Goal: Task Accomplishment & Management: Use online tool/utility

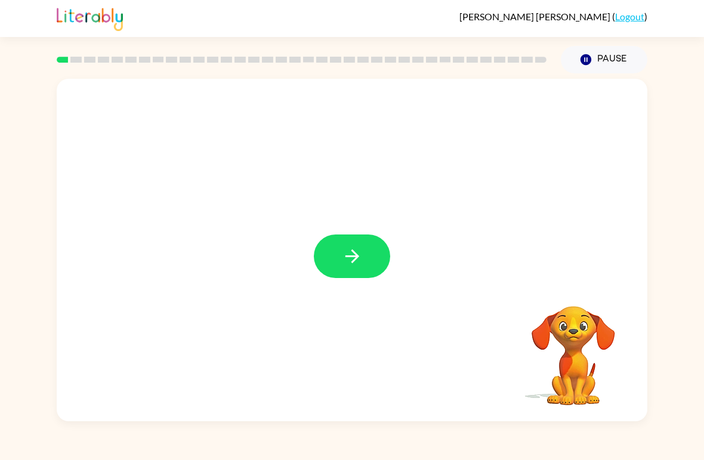
click at [352, 265] on icon "button" at bounding box center [352, 256] width 21 height 21
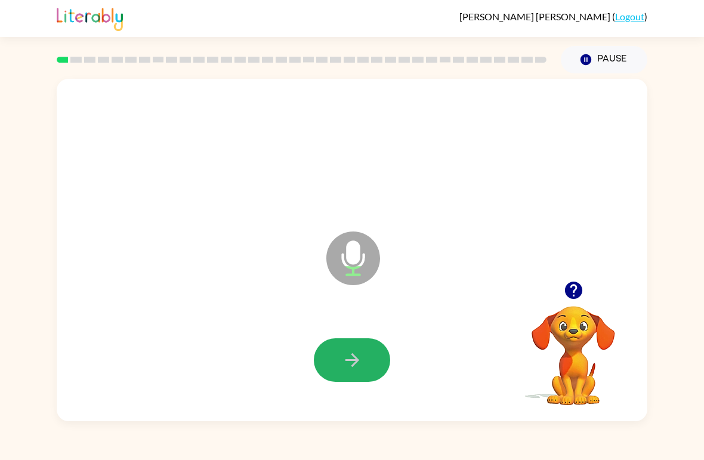
click at [348, 349] on button "button" at bounding box center [352, 360] width 76 height 44
click at [344, 361] on icon "button" at bounding box center [352, 359] width 21 height 21
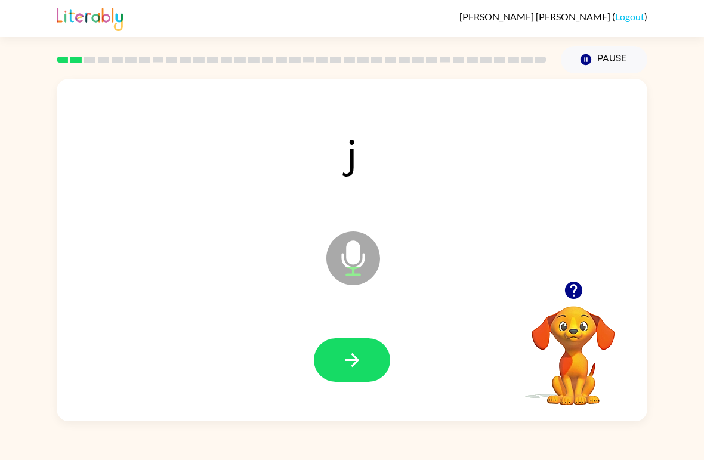
click at [338, 365] on button "button" at bounding box center [352, 360] width 76 height 44
click at [366, 358] on button "button" at bounding box center [352, 360] width 76 height 44
click at [340, 341] on button "button" at bounding box center [352, 360] width 76 height 44
click at [343, 370] on icon "button" at bounding box center [352, 359] width 21 height 21
click at [342, 366] on icon "button" at bounding box center [352, 359] width 21 height 21
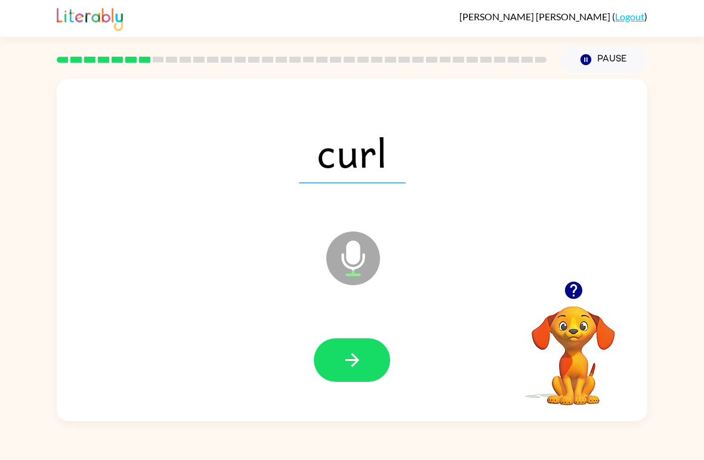
click at [340, 372] on button "button" at bounding box center [352, 360] width 76 height 44
click at [349, 379] on button "button" at bounding box center [352, 360] width 76 height 44
click at [371, 370] on button "button" at bounding box center [352, 360] width 76 height 44
click at [354, 363] on icon "button" at bounding box center [352, 360] width 14 height 14
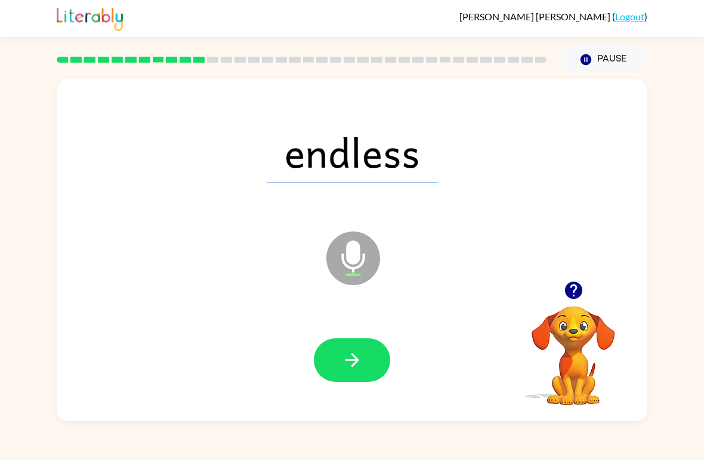
click at [339, 361] on button "button" at bounding box center [352, 360] width 76 height 44
click at [347, 354] on icon "button" at bounding box center [352, 359] width 21 height 21
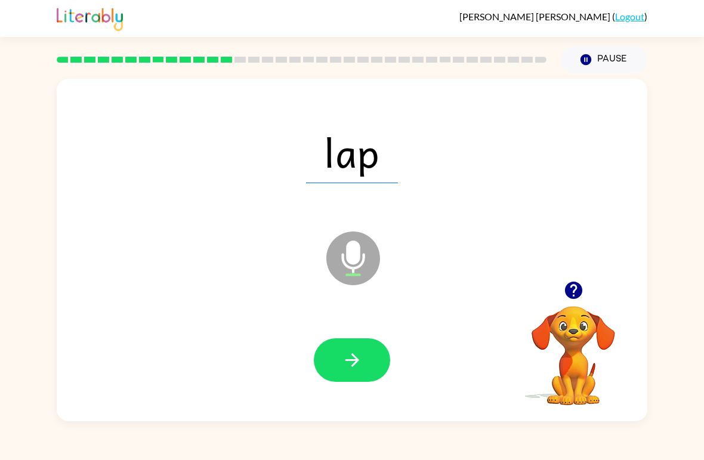
click at [359, 363] on icon "button" at bounding box center [352, 359] width 21 height 21
click at [361, 365] on icon "button" at bounding box center [352, 359] width 21 height 21
click at [343, 359] on icon "button" at bounding box center [352, 359] width 21 height 21
click at [349, 369] on icon "button" at bounding box center [352, 359] width 21 height 21
click at [365, 362] on button "button" at bounding box center [352, 360] width 76 height 44
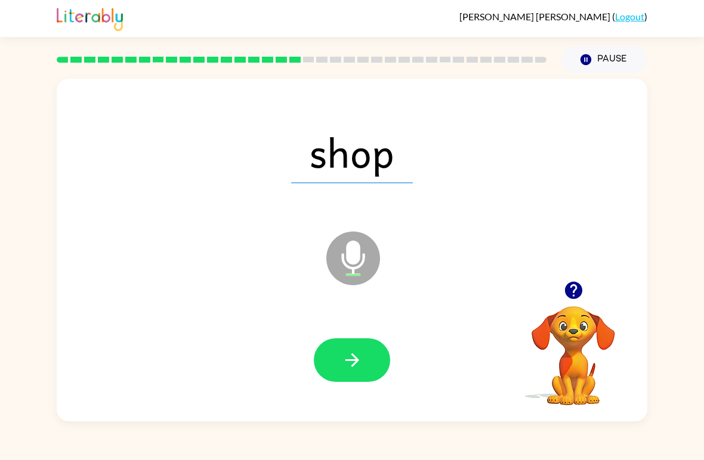
click at [355, 349] on button "button" at bounding box center [352, 360] width 76 height 44
click at [345, 356] on icon "button" at bounding box center [352, 359] width 21 height 21
click at [339, 374] on button "button" at bounding box center [352, 360] width 76 height 44
click at [354, 378] on button "button" at bounding box center [352, 360] width 76 height 44
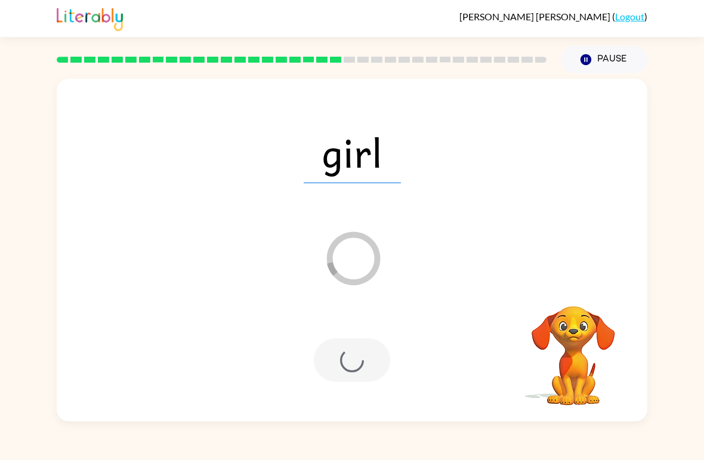
click at [351, 371] on div at bounding box center [352, 360] width 76 height 44
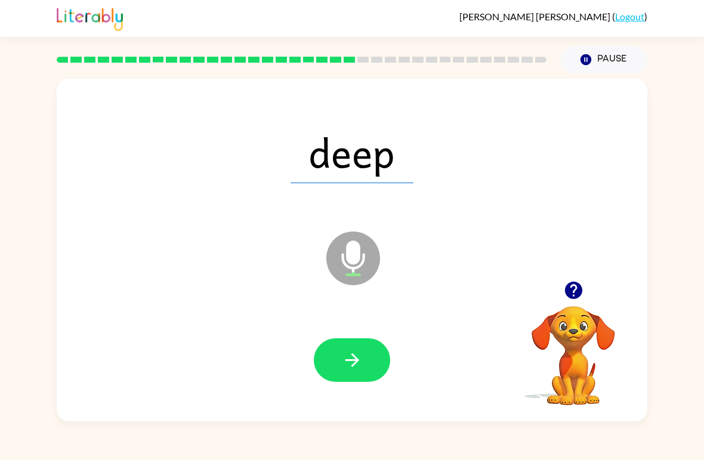
click at [353, 346] on button "button" at bounding box center [352, 360] width 76 height 44
click at [366, 361] on button "button" at bounding box center [352, 360] width 76 height 44
click at [380, 358] on button "button" at bounding box center [352, 360] width 76 height 44
click at [357, 352] on icon "button" at bounding box center [352, 359] width 21 height 21
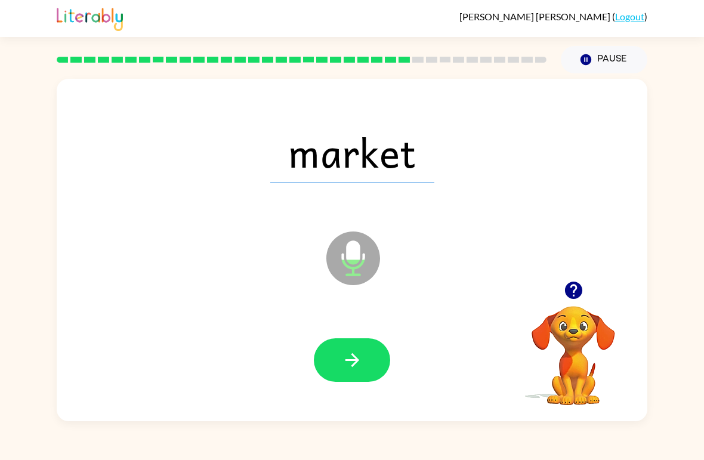
click at [360, 365] on icon "button" at bounding box center [352, 359] width 21 height 21
click at [353, 372] on button "button" at bounding box center [352, 360] width 76 height 44
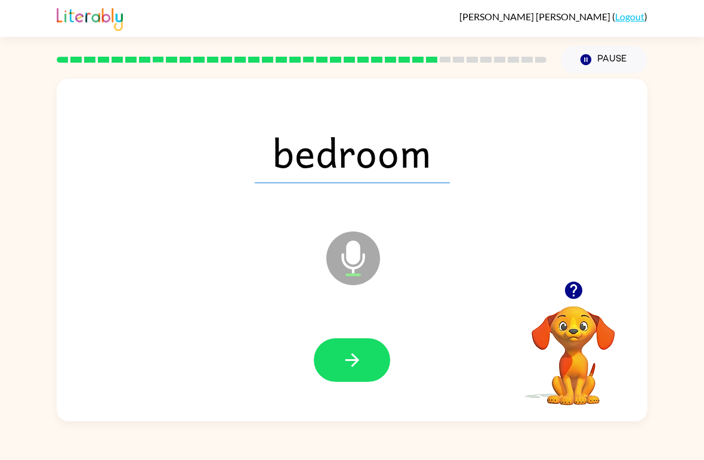
click at [370, 363] on button "button" at bounding box center [352, 360] width 76 height 44
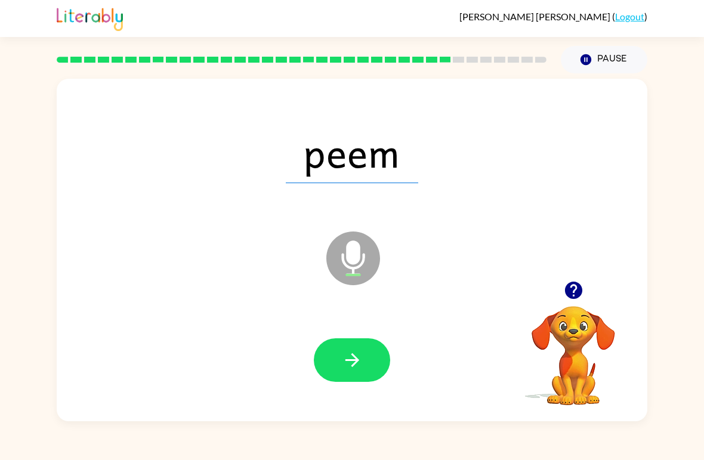
click at [376, 369] on button "button" at bounding box center [352, 360] width 76 height 44
click at [371, 353] on button "button" at bounding box center [352, 360] width 76 height 44
click at [377, 356] on button "button" at bounding box center [352, 360] width 76 height 44
click at [357, 382] on button "button" at bounding box center [352, 360] width 76 height 44
click at [357, 366] on icon "button" at bounding box center [352, 359] width 21 height 21
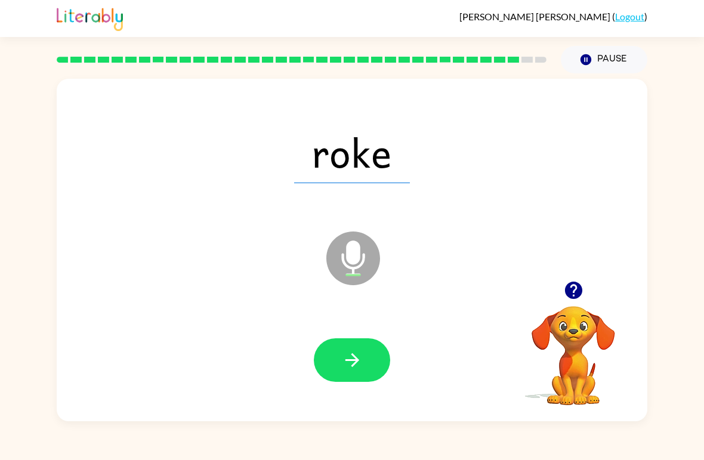
click at [360, 360] on icon "button" at bounding box center [352, 359] width 21 height 21
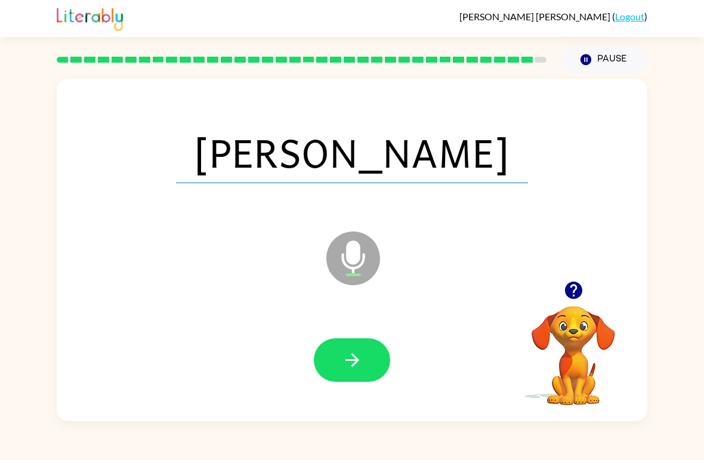
click at [354, 370] on icon "button" at bounding box center [352, 359] width 21 height 21
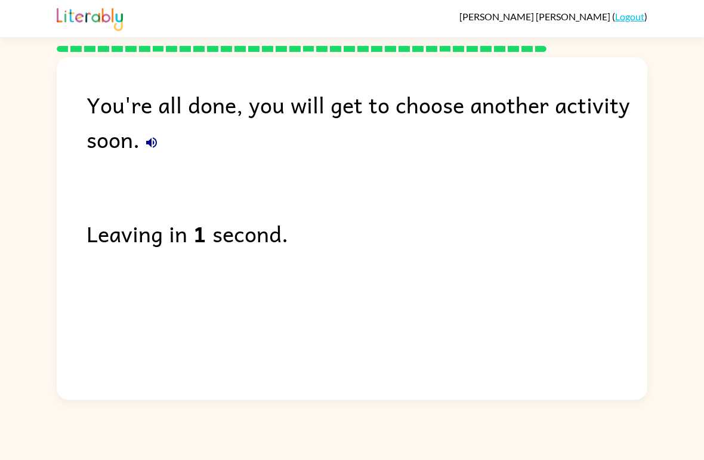
click at [628, 11] on link "Logout" at bounding box center [629, 16] width 29 height 11
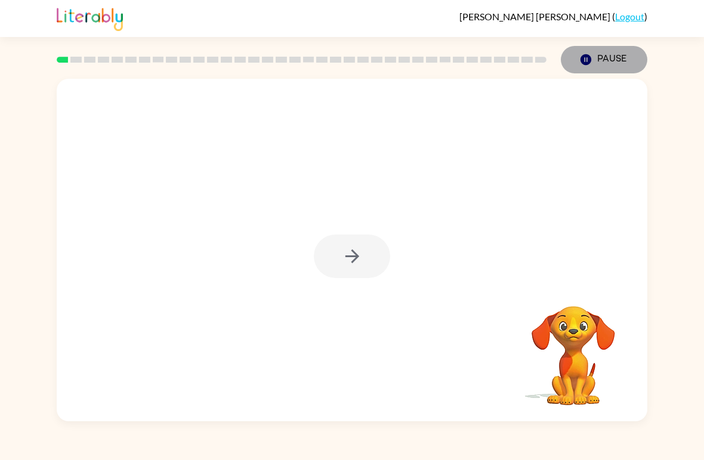
click at [609, 49] on button "Pause Pause" at bounding box center [603, 59] width 86 height 27
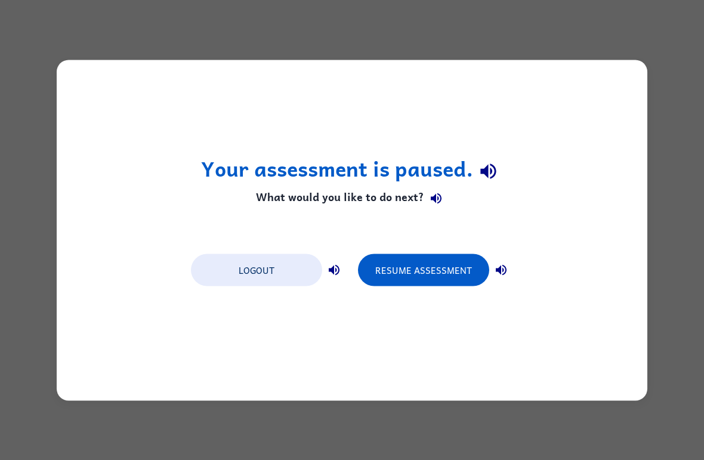
click at [451, 274] on button "Resume Assessment" at bounding box center [423, 269] width 131 height 32
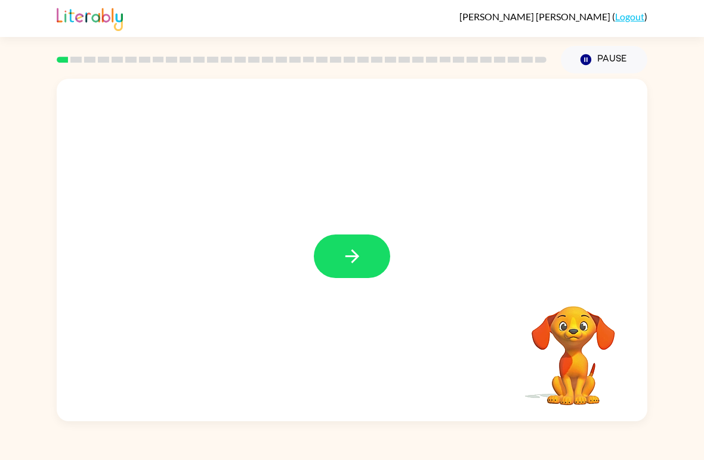
click at [339, 261] on button "button" at bounding box center [352, 256] width 76 height 44
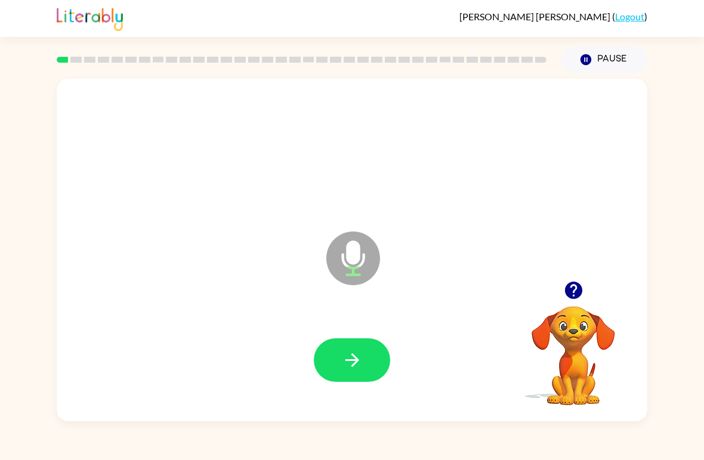
click at [343, 354] on icon "button" at bounding box center [352, 359] width 21 height 21
click at [349, 364] on icon "button" at bounding box center [352, 359] width 21 height 21
click at [355, 375] on button "button" at bounding box center [352, 360] width 76 height 44
click at [357, 361] on icon "button" at bounding box center [352, 360] width 14 height 14
click at [345, 360] on icon "button" at bounding box center [352, 359] width 21 height 21
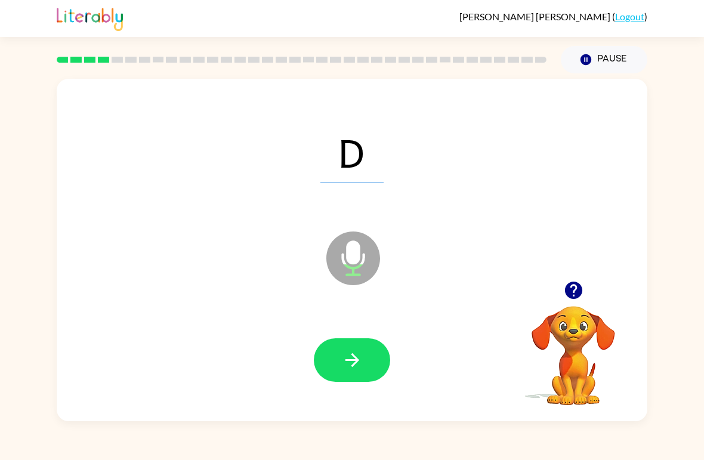
click at [355, 413] on div "D Microphone The Microphone is here when it is your turn to talk" at bounding box center [352, 250] width 590 height 342
click at [353, 354] on icon "button" at bounding box center [352, 359] width 21 height 21
click at [333, 359] on button "button" at bounding box center [352, 360] width 76 height 44
click at [360, 354] on icon "button" at bounding box center [352, 359] width 21 height 21
click at [337, 353] on button "button" at bounding box center [352, 360] width 76 height 44
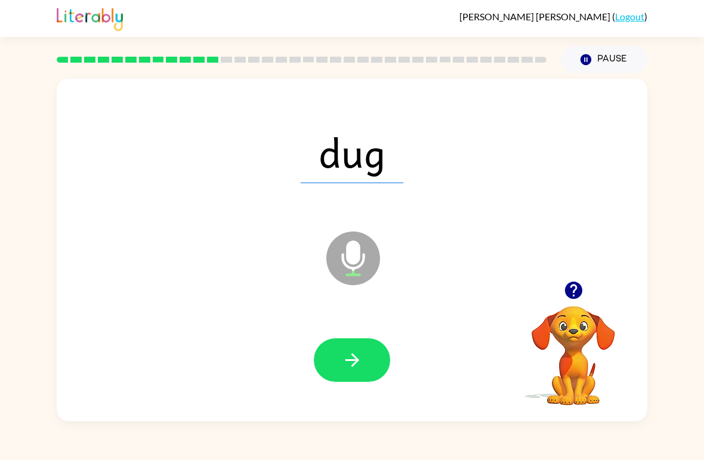
click at [262, 166] on div "dug" at bounding box center [352, 152] width 566 height 98
click at [311, 356] on div at bounding box center [352, 360] width 566 height 98
click at [338, 361] on button "button" at bounding box center [352, 360] width 76 height 44
click at [587, 73] on button "Pause Pause" at bounding box center [603, 59] width 86 height 27
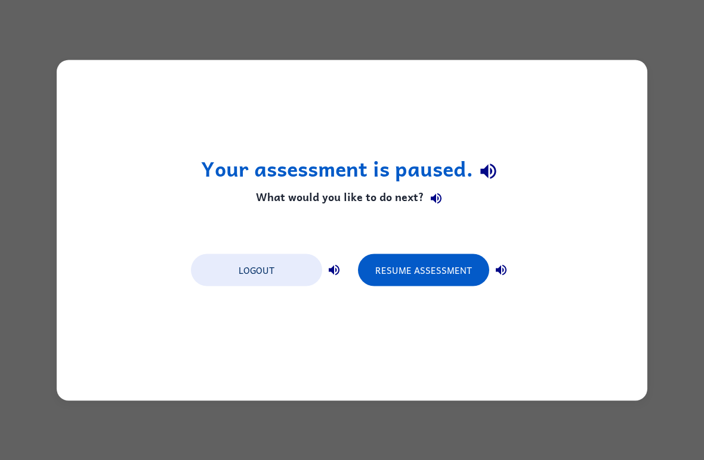
click at [431, 273] on button "Resume Assessment" at bounding box center [423, 269] width 131 height 32
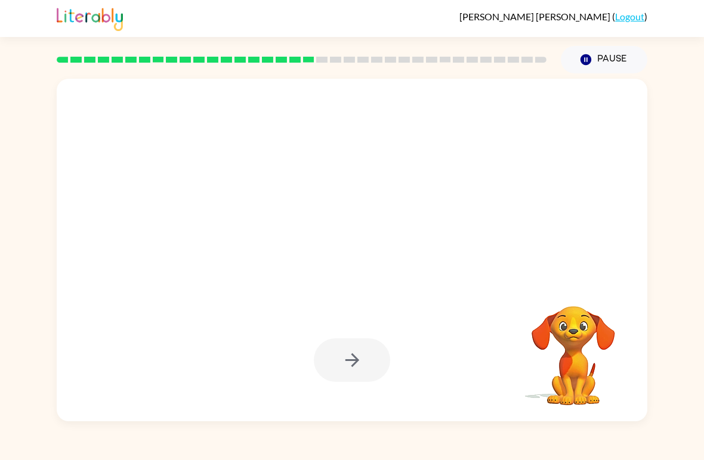
click at [502, 308] on div at bounding box center [352, 250] width 590 height 342
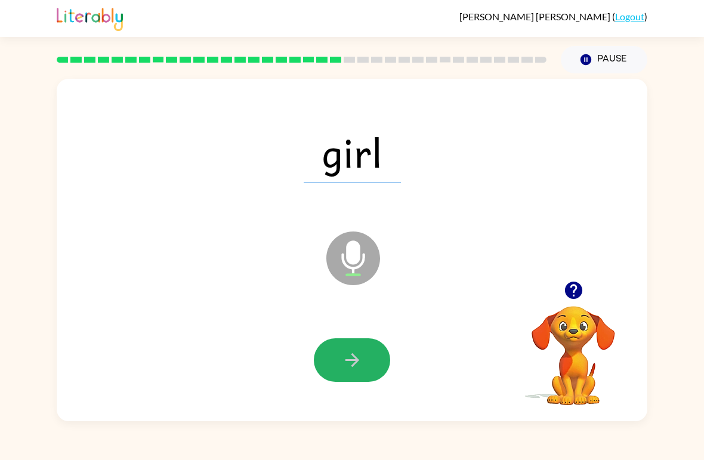
click at [346, 375] on button "button" at bounding box center [352, 360] width 76 height 44
click at [339, 374] on button "button" at bounding box center [352, 360] width 76 height 44
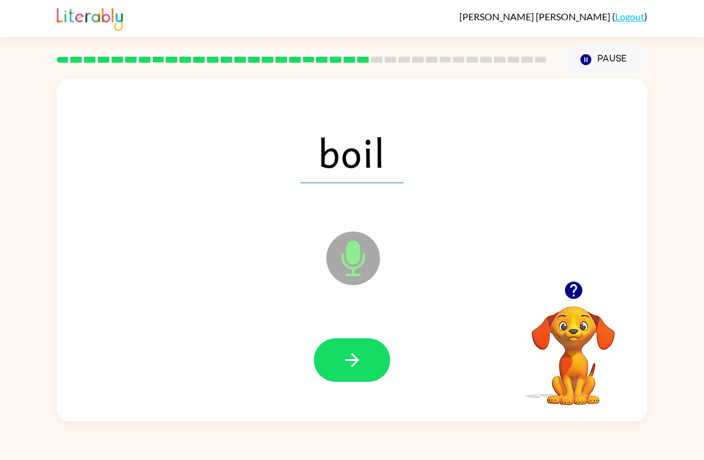
click at [366, 158] on span "boil" at bounding box center [352, 152] width 103 height 62
click at [376, 169] on span "boil" at bounding box center [352, 152] width 103 height 62
click at [348, 370] on icon "button" at bounding box center [352, 359] width 21 height 21
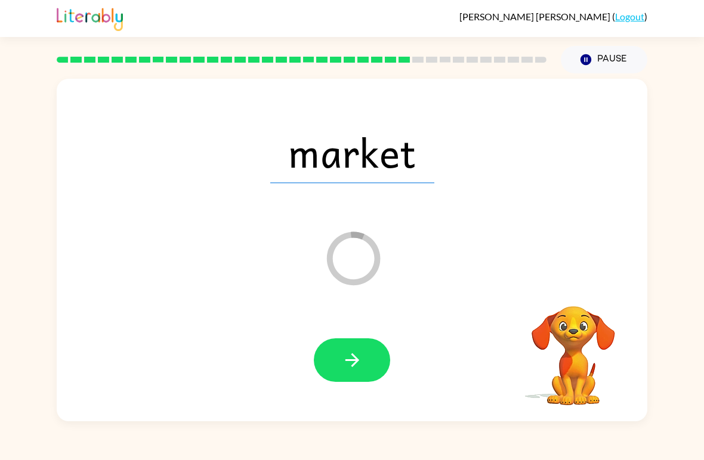
click at [587, 58] on icon "button" at bounding box center [585, 59] width 11 height 11
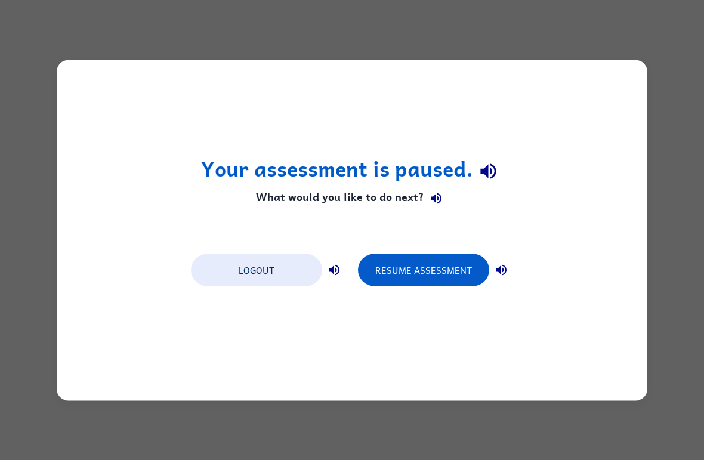
click at [435, 264] on button "Resume Assessment" at bounding box center [423, 269] width 131 height 32
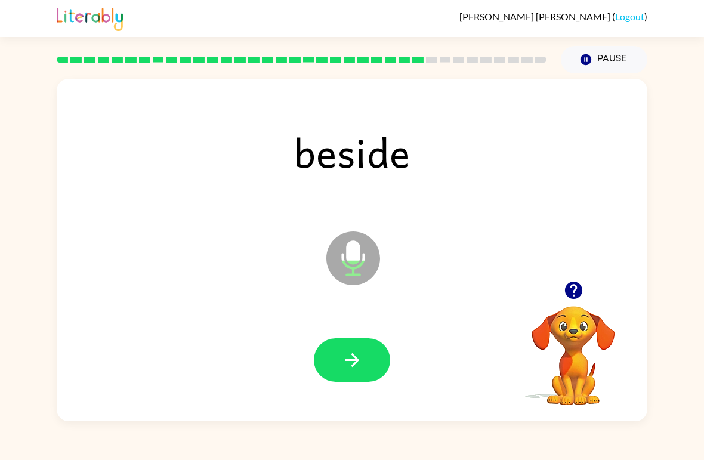
click at [351, 363] on icon "button" at bounding box center [352, 359] width 21 height 21
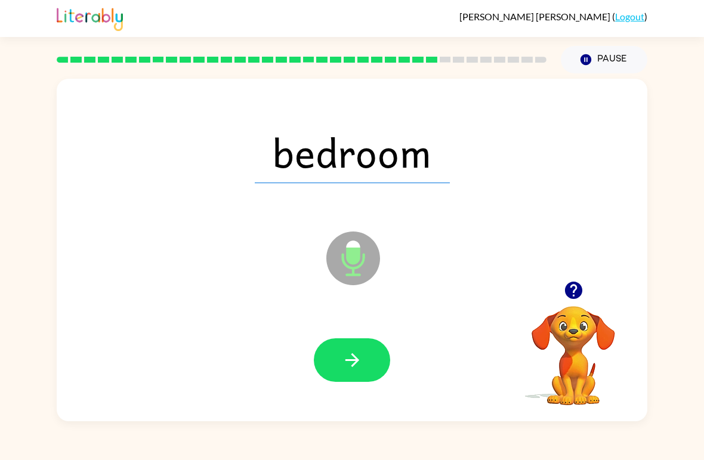
click at [288, 190] on div "bedroom" at bounding box center [352, 152] width 566 height 98
click at [330, 202] on div "bedroom Microphone The Microphone is here when it is your turn to talk" at bounding box center [352, 250] width 590 height 342
click at [444, 298] on icon "Microphone The Microphone is here when it is your turn to talk" at bounding box center [412, 272] width 179 height 89
click at [348, 359] on icon "button" at bounding box center [352, 359] width 21 height 21
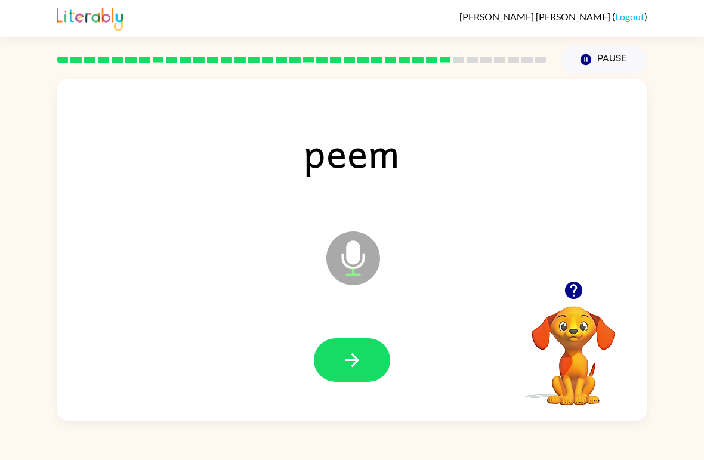
click at [362, 235] on icon at bounding box center [353, 258] width 54 height 54
click at [358, 357] on icon "button" at bounding box center [352, 359] width 21 height 21
click at [342, 168] on span "loik" at bounding box center [352, 152] width 100 height 62
click at [312, 210] on div "Microphone The Microphone is here when it is your turn to talk" at bounding box center [323, 229] width 509 height 44
click at [327, 354] on button "button" at bounding box center [352, 360] width 76 height 44
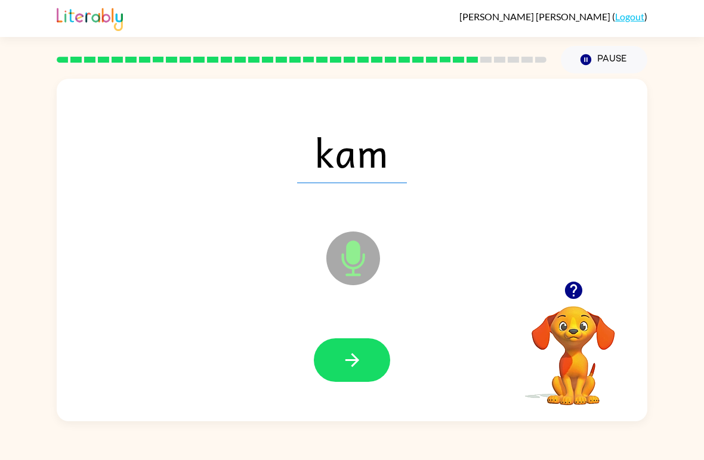
click at [354, 359] on icon "button" at bounding box center [352, 359] width 21 height 21
click at [342, 348] on button "button" at bounding box center [352, 360] width 76 height 44
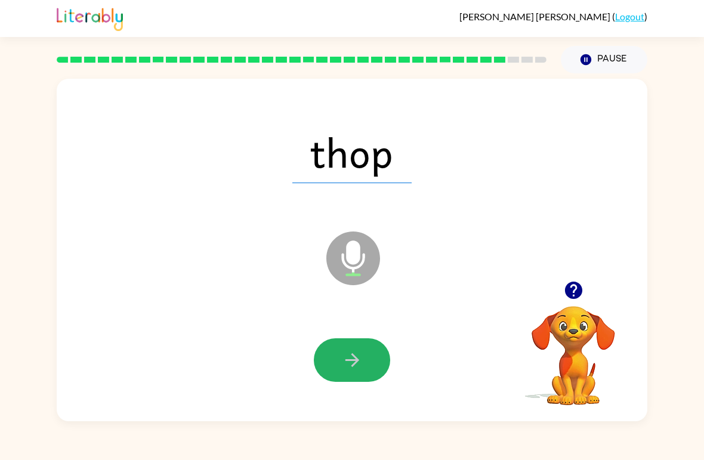
click at [346, 357] on icon "button" at bounding box center [352, 359] width 21 height 21
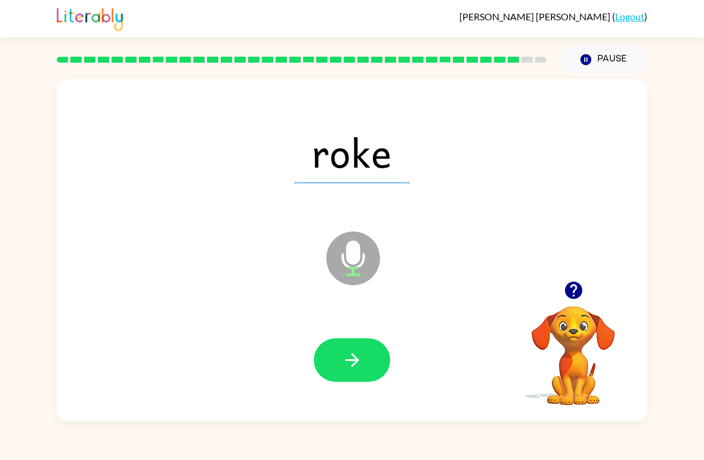
click at [590, 58] on icon "button" at bounding box center [585, 59] width 11 height 11
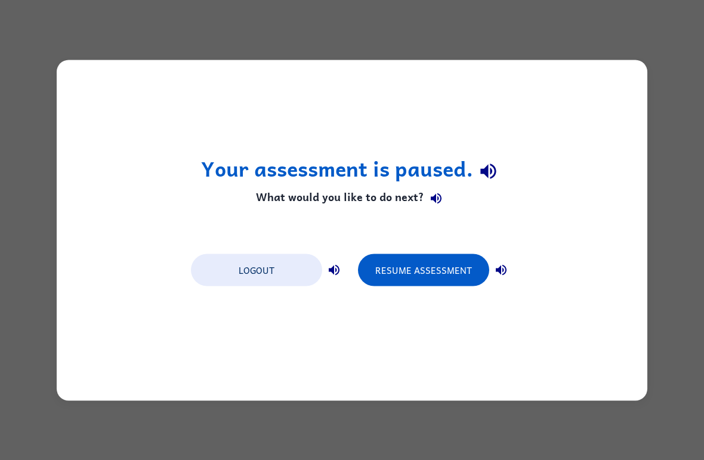
click at [401, 262] on button "Resume Assessment" at bounding box center [423, 269] width 131 height 32
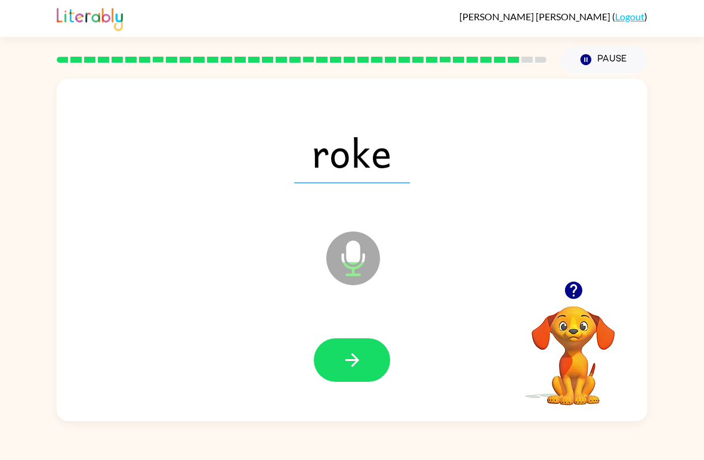
click at [368, 363] on button "button" at bounding box center [352, 360] width 76 height 44
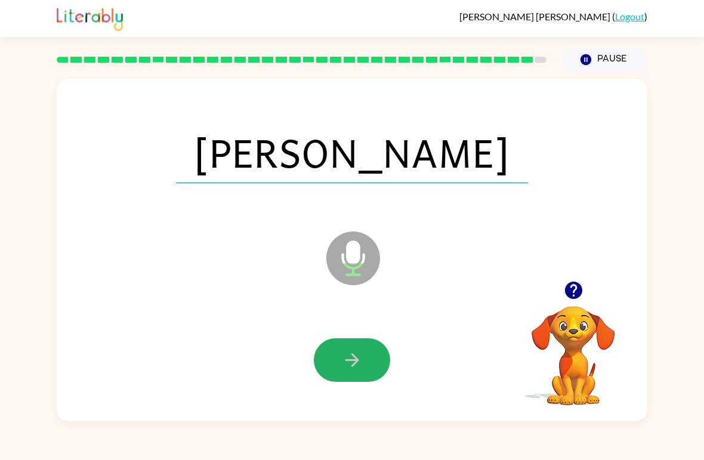
click at [339, 350] on button "button" at bounding box center [352, 360] width 76 height 44
